Goal: Information Seeking & Learning: Find specific page/section

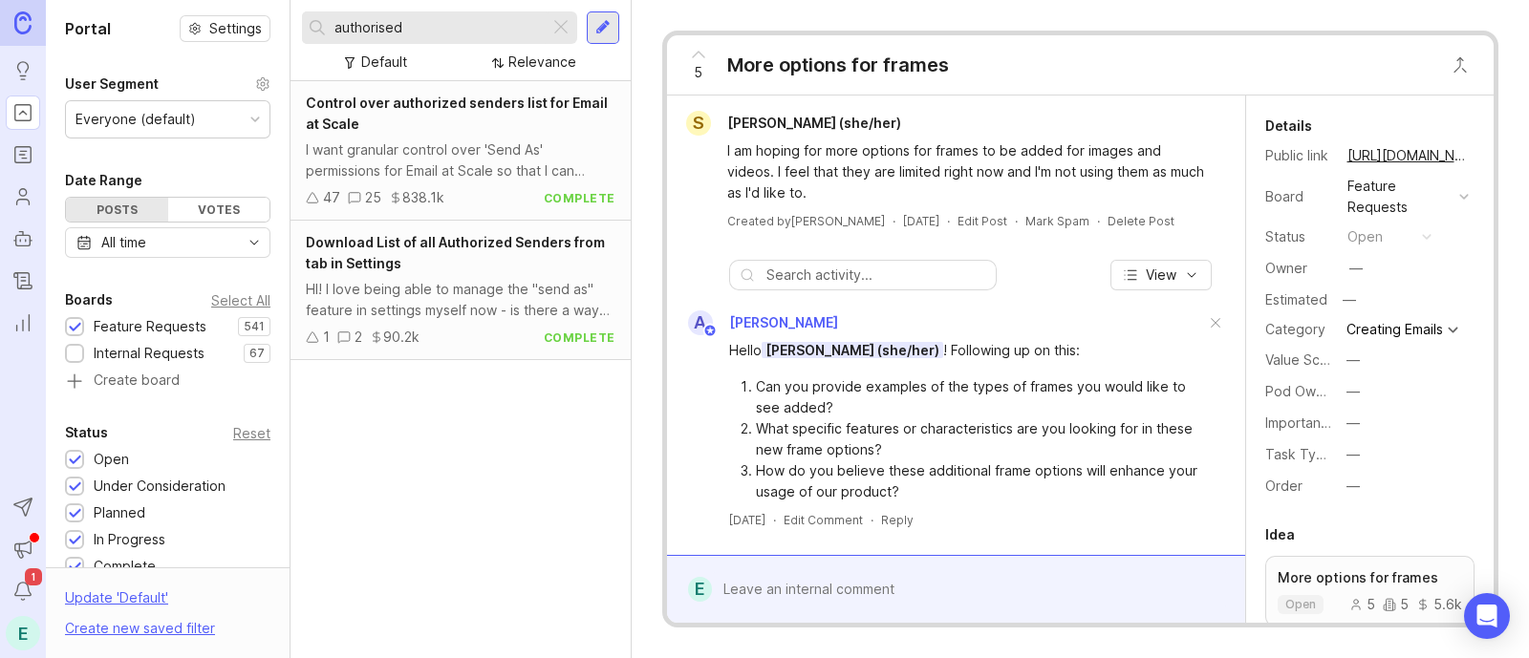
drag, startPoint x: 454, startPoint y: 26, endPoint x: 229, endPoint y: 16, distance: 224.8
click at [225, 16] on div "Portal Settings User Segment Everyone (default) Date Range Posts Votes All time…" at bounding box center [787, 329] width 1483 height 658
type input "l"
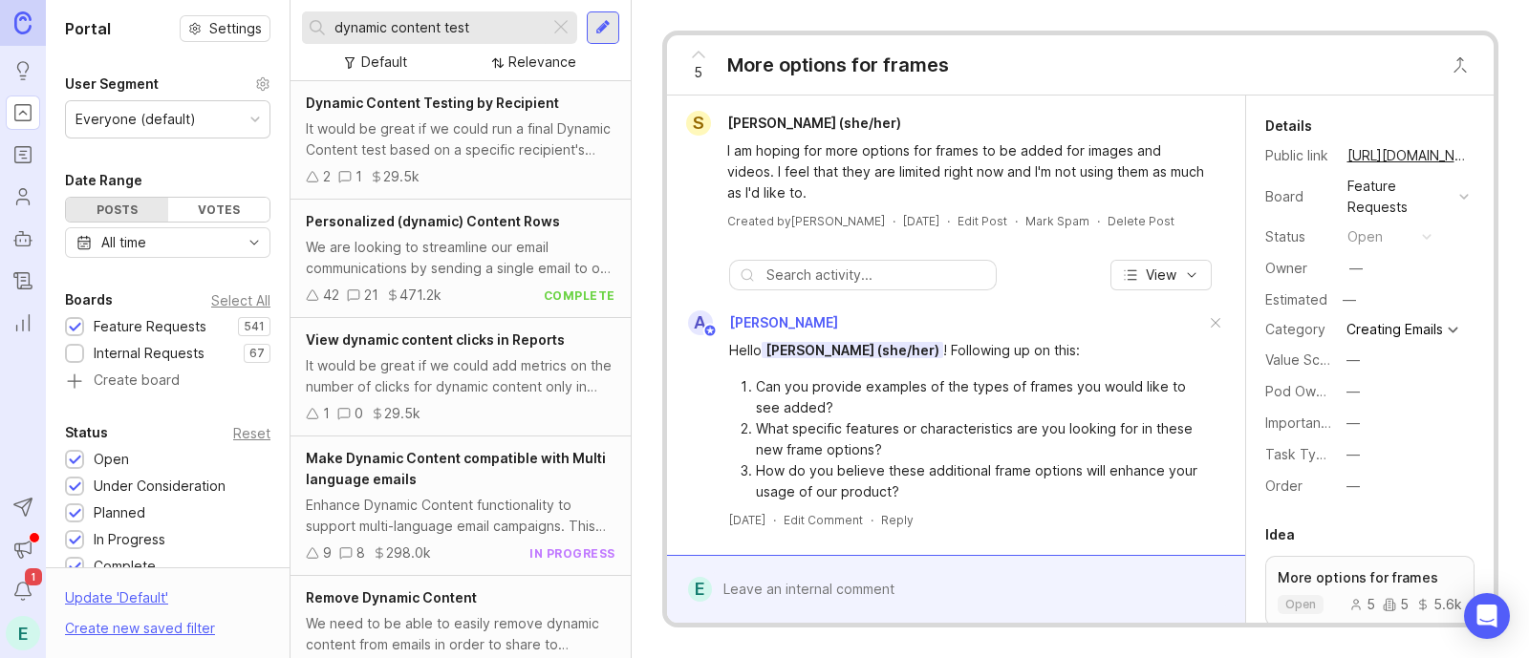
click at [514, 121] on div "It would be great if we could run a final Dynamic Content test based on a speci…" at bounding box center [461, 140] width 310 height 42
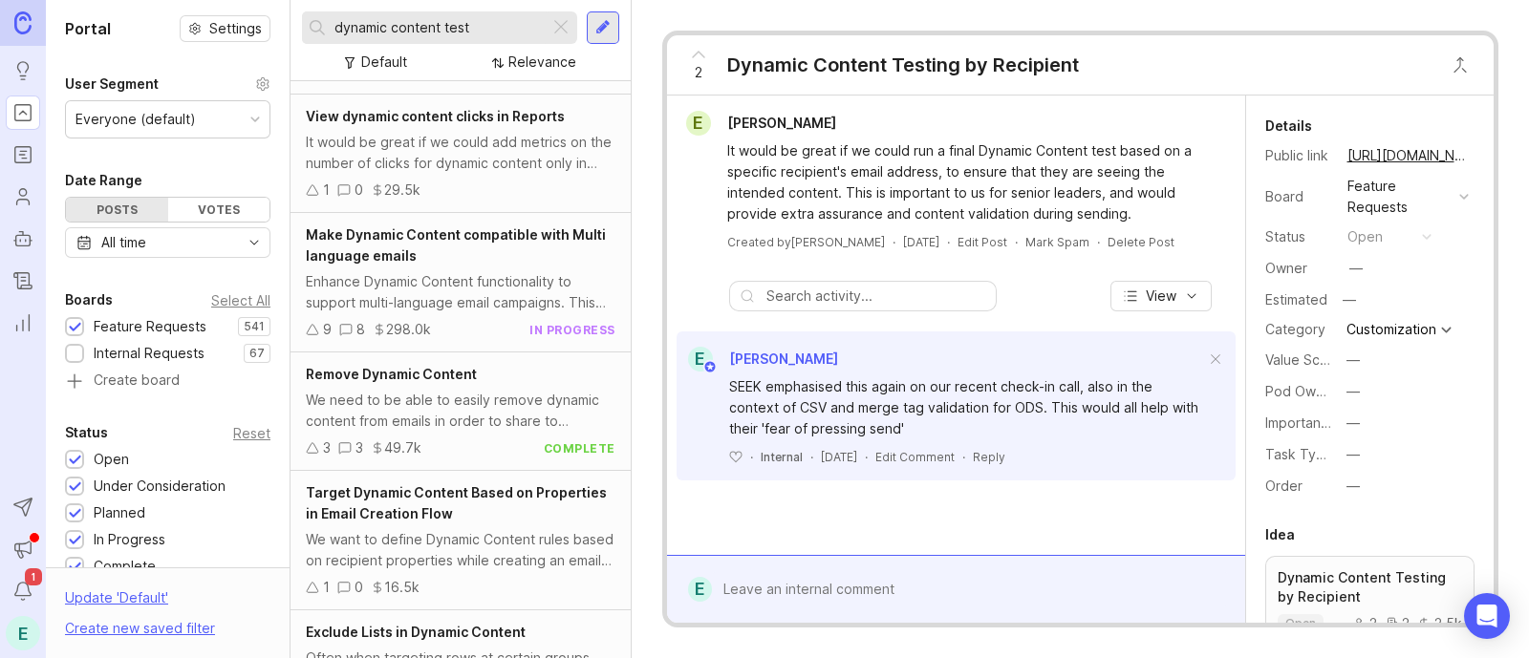
scroll to position [327, 0]
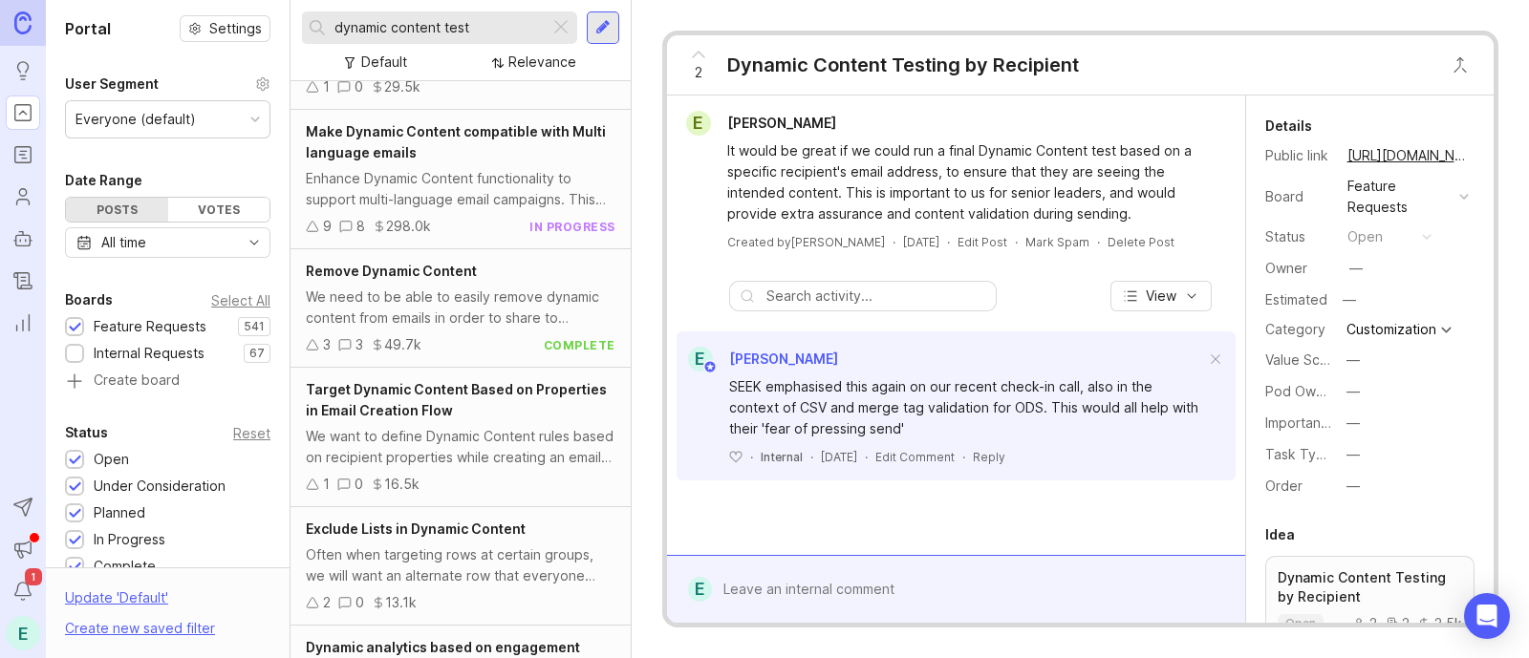
click at [458, 324] on div "We need to be able to easily remove dynamic content from emails in order to sha…" at bounding box center [461, 308] width 310 height 42
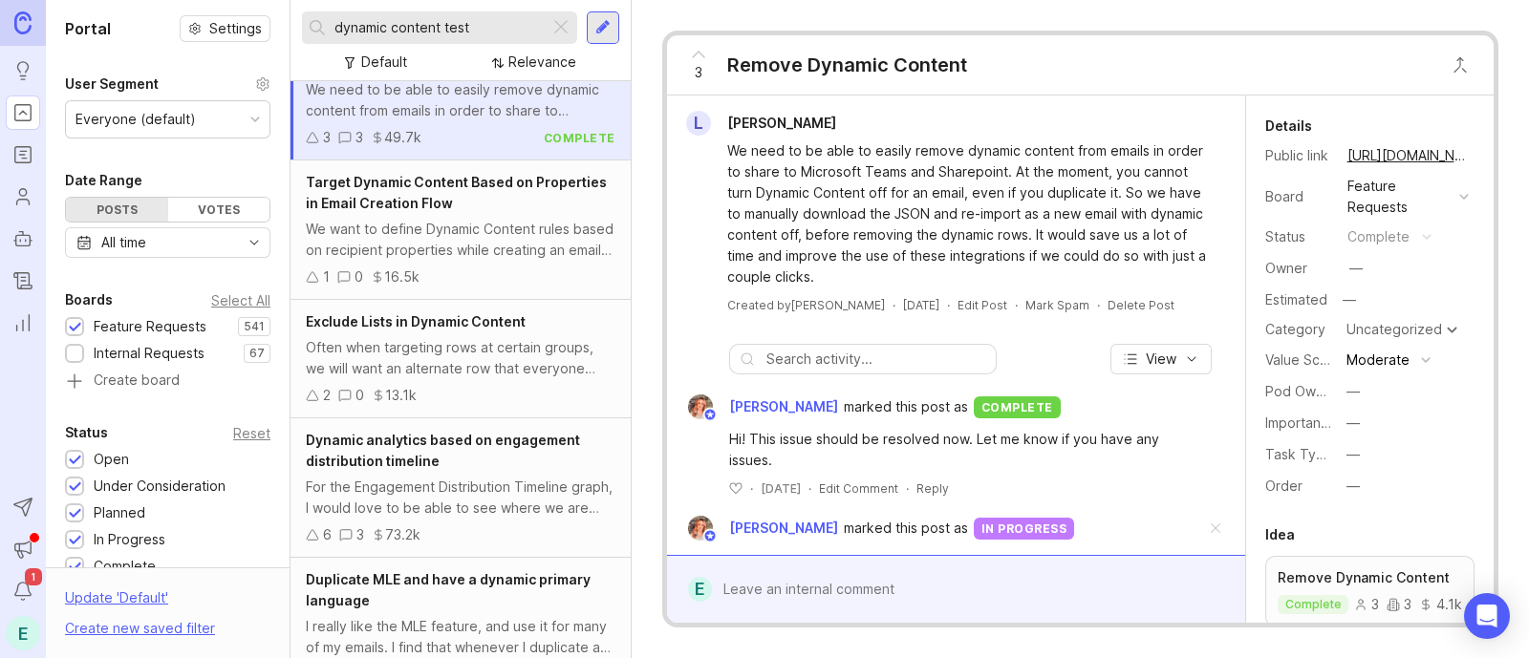
scroll to position [540, 0]
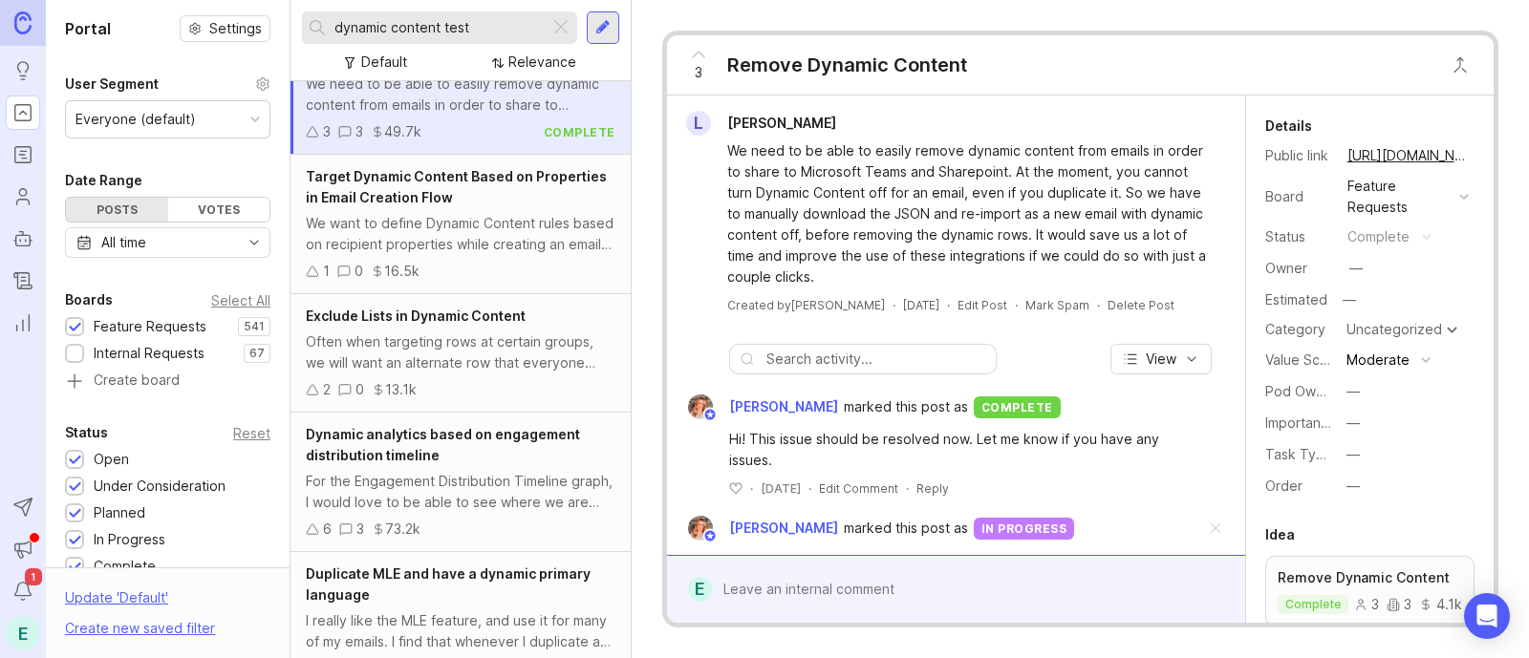
click at [482, 356] on div "Often when targeting rows at certain groups, we will want an alternate row that…" at bounding box center [461, 353] width 310 height 42
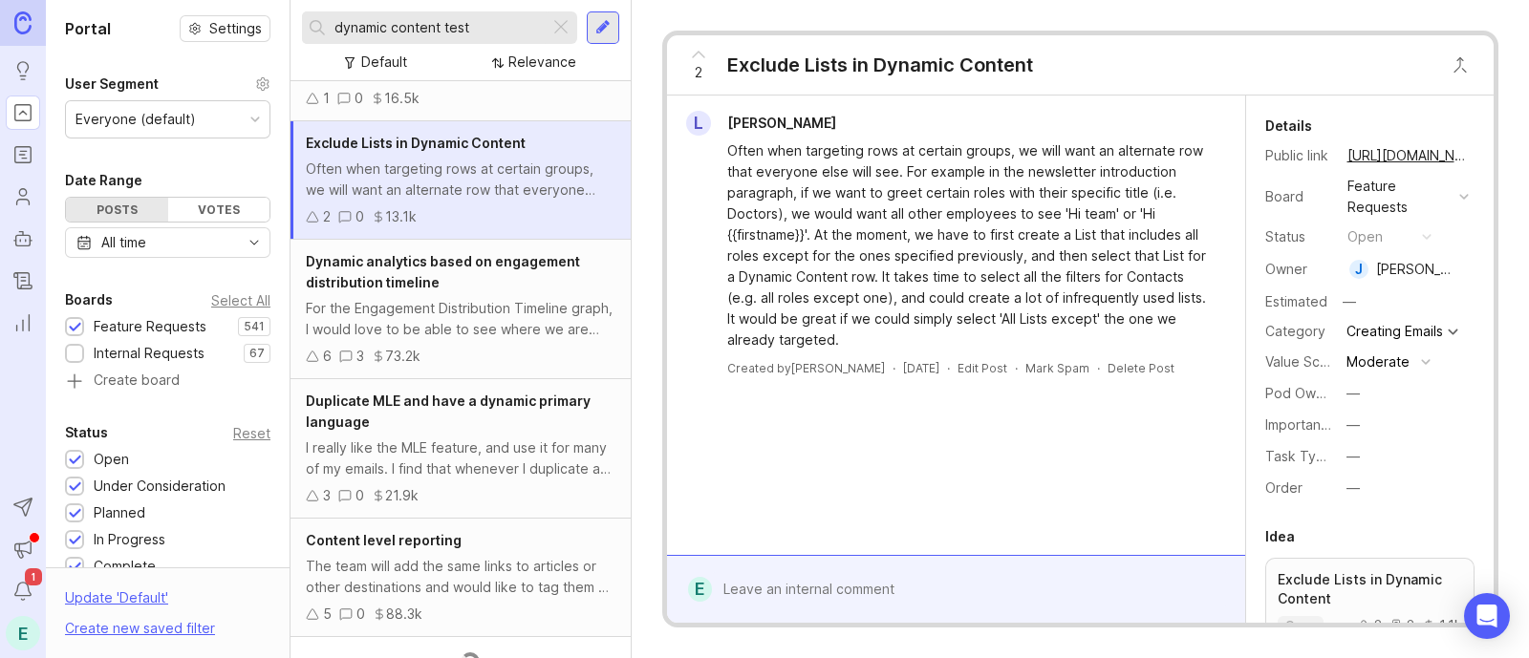
scroll to position [740, 0]
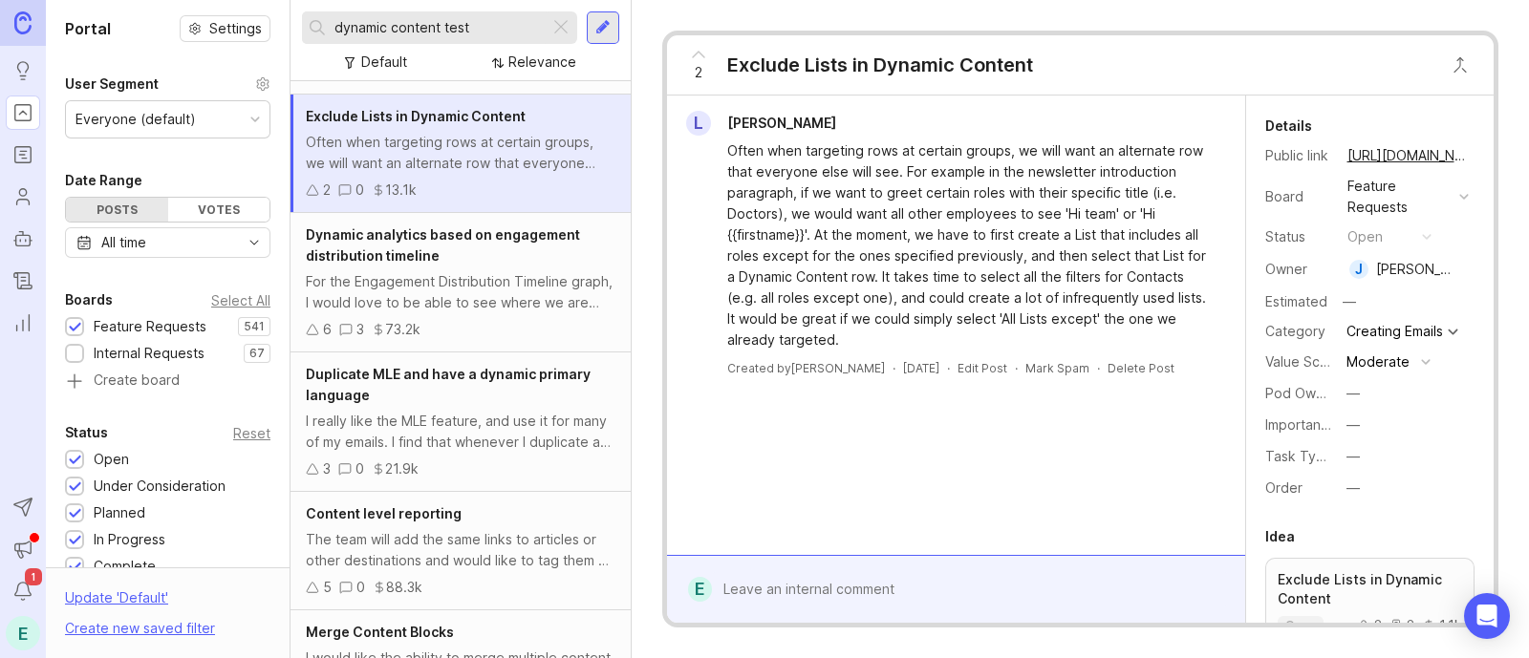
click at [431, 22] on input "dynamic content test" at bounding box center [438, 27] width 207 height 21
type input "[PERSON_NAME]"
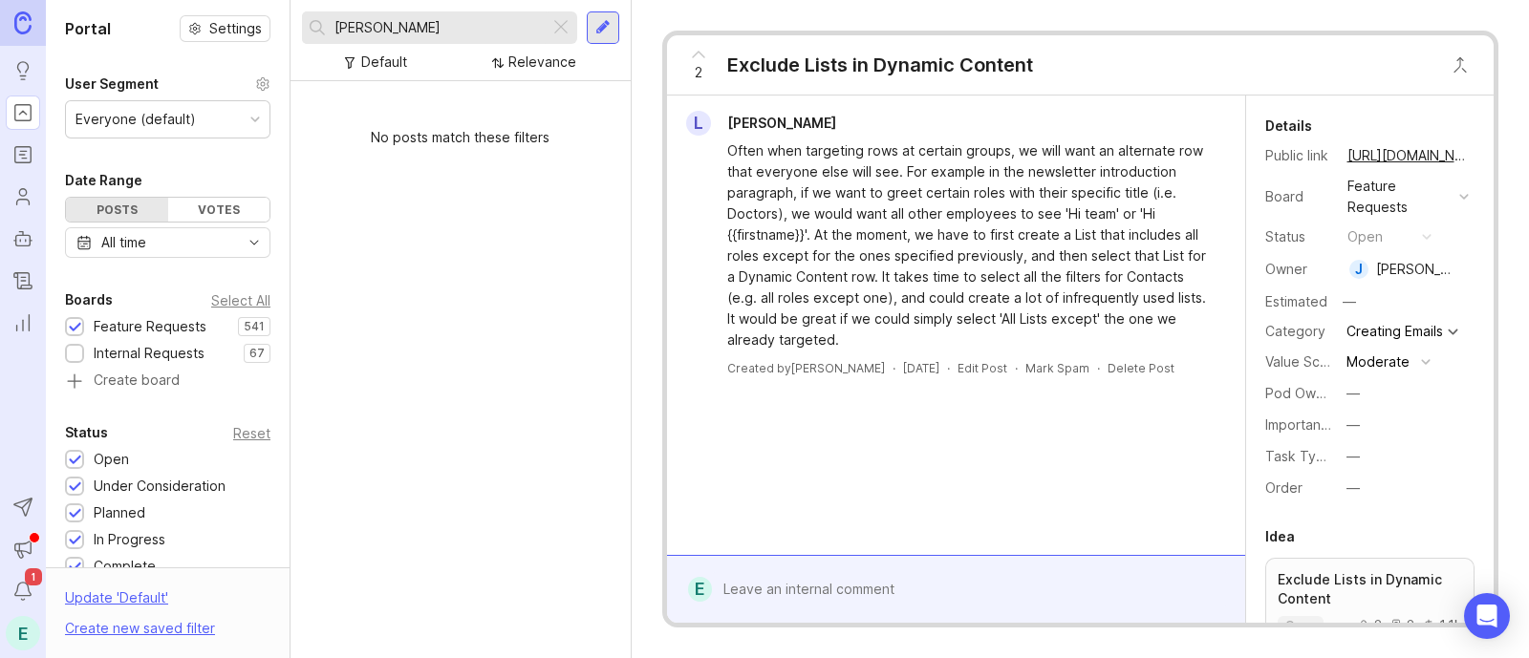
drag, startPoint x: 435, startPoint y: 34, endPoint x: 227, endPoint y: -23, distance: 215.2
click at [227, 0] on html "Ideas Portal Roadmaps Users Autopilot Changelog Reporting Send to Autopilot Ann…" at bounding box center [764, 329] width 1529 height 658
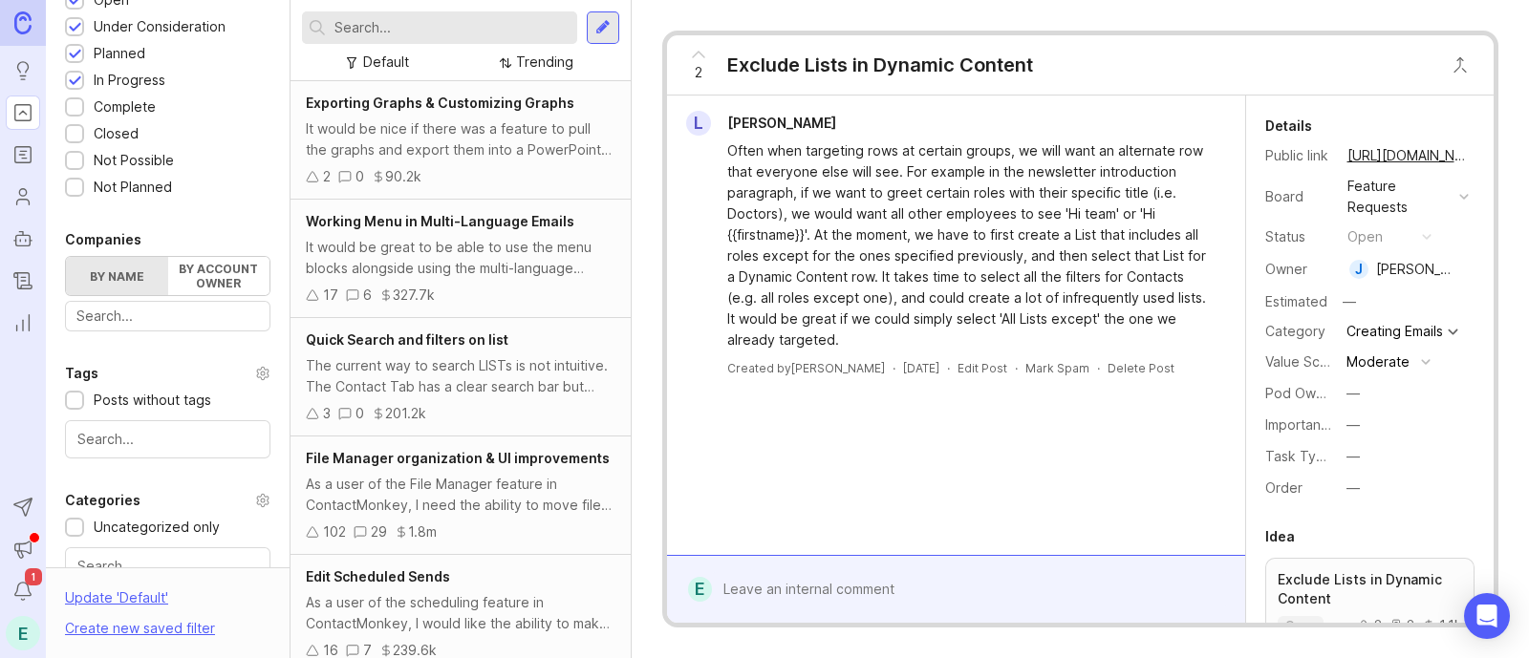
scroll to position [464, 0]
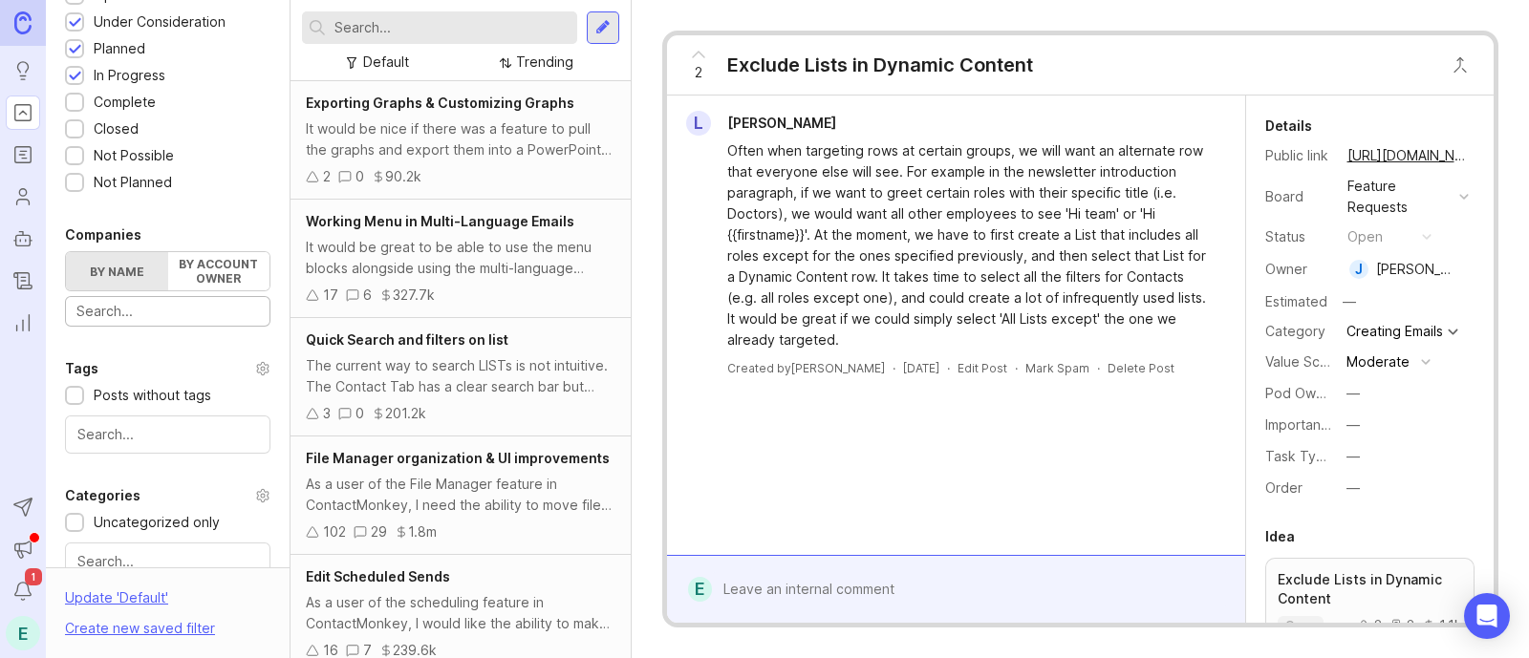
click at [165, 307] on input "text" at bounding box center [167, 311] width 183 height 21
type input "hearing"
click at [0, 0] on div "[GEOGRAPHIC_DATA]" at bounding box center [0, 0] width 0 height 0
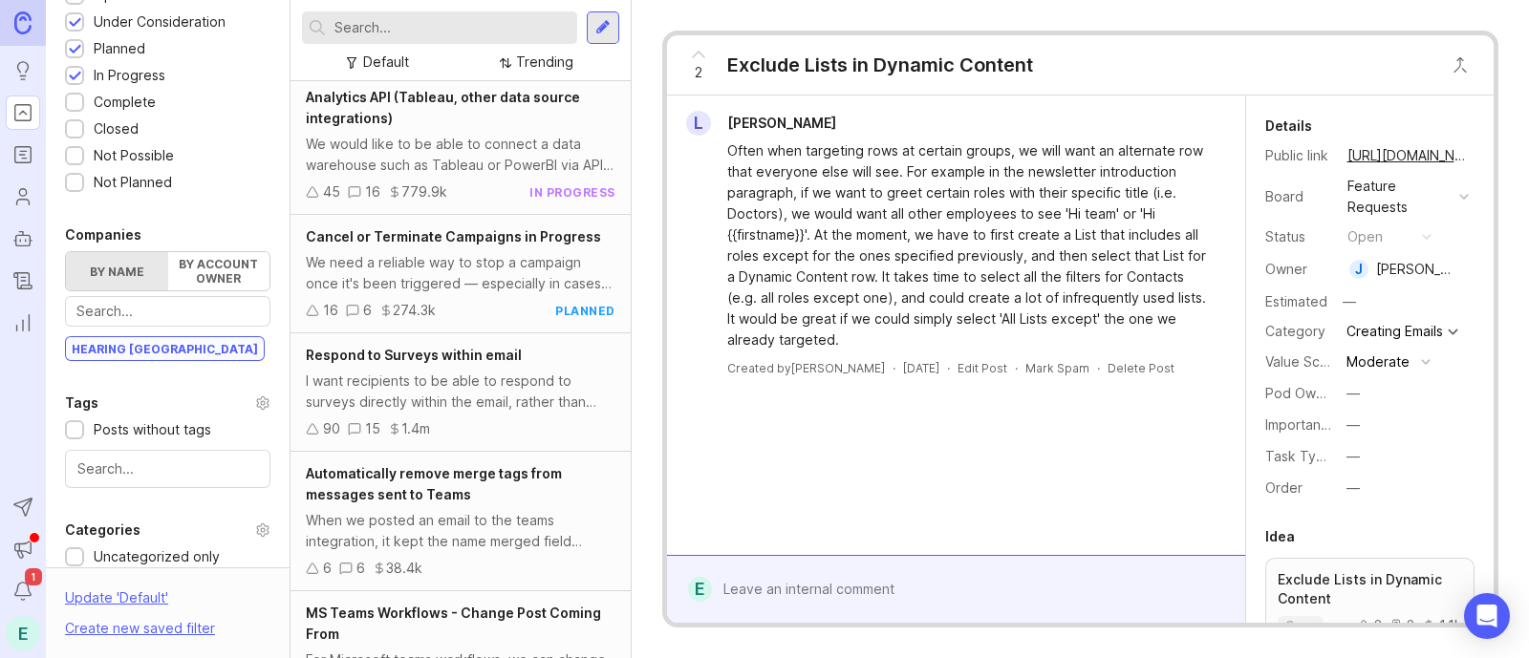
scroll to position [787, 0]
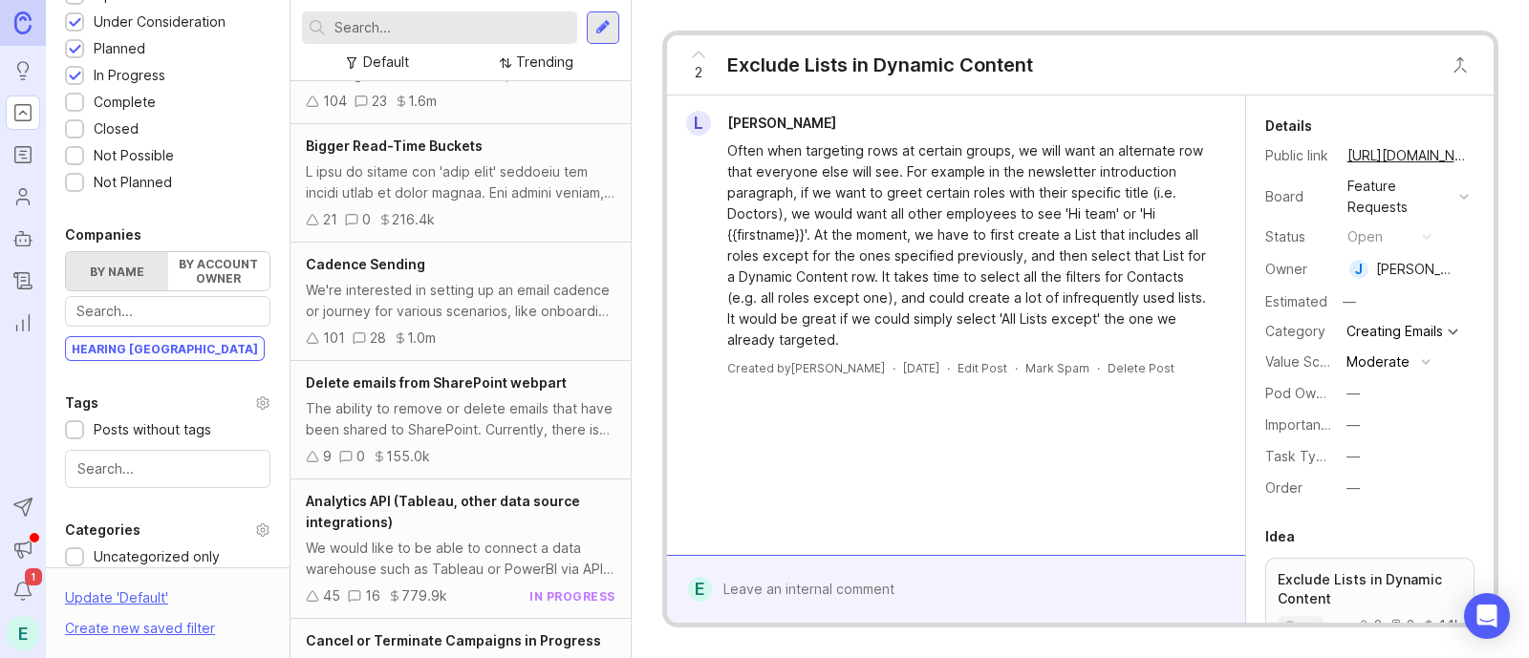
click at [463, 17] on input "text" at bounding box center [452, 27] width 235 height 21
type input "dynamic"
